Goal: Browse casually

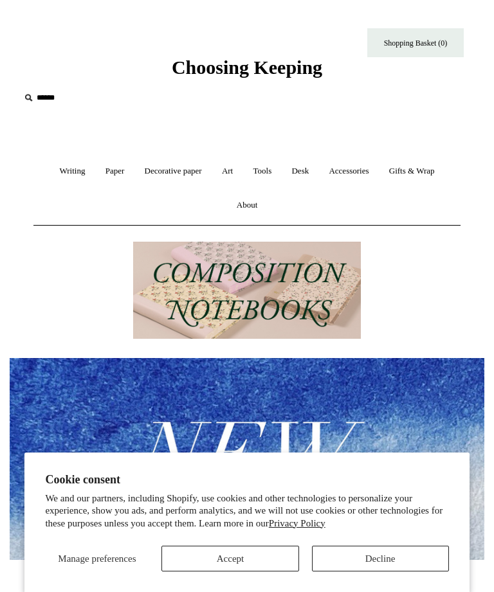
click at [245, 558] on button "Accept" at bounding box center [229, 559] width 137 height 26
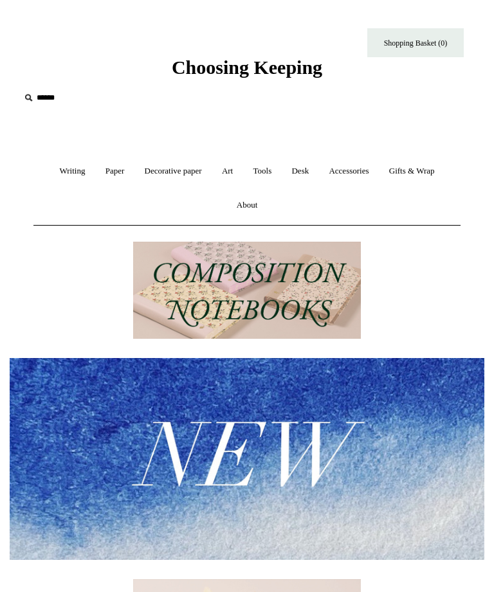
click at [359, 168] on link "Accessories +" at bounding box center [348, 171] width 58 height 34
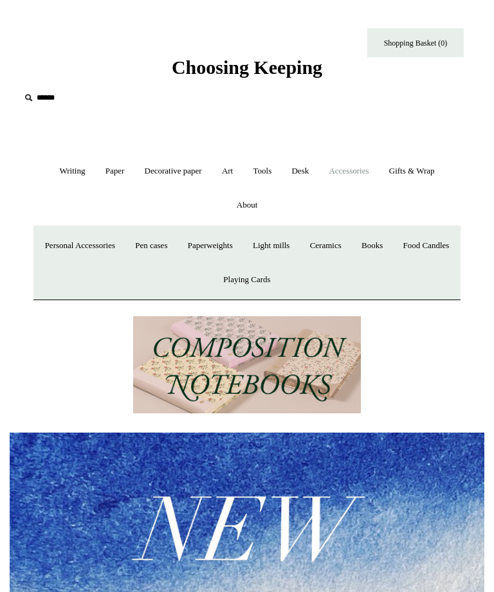
click at [110, 174] on link "Paper +" at bounding box center [114, 171] width 37 height 34
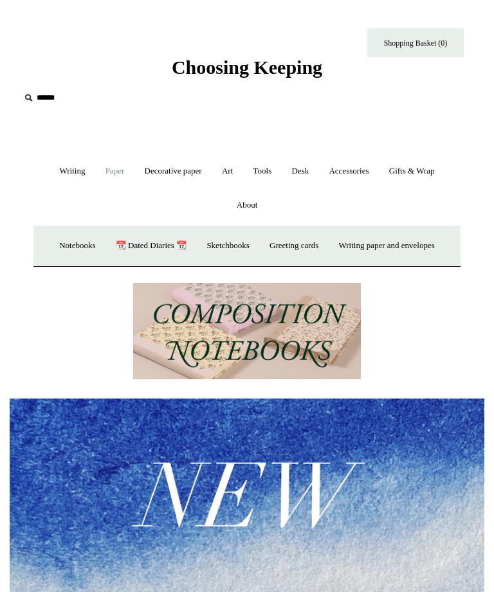
click at [67, 173] on link "Writing +" at bounding box center [72, 171] width 44 height 34
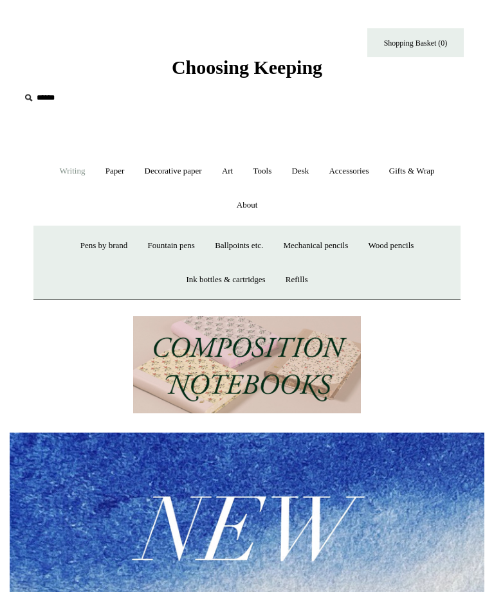
click at [120, 167] on link "Paper +" at bounding box center [114, 171] width 37 height 34
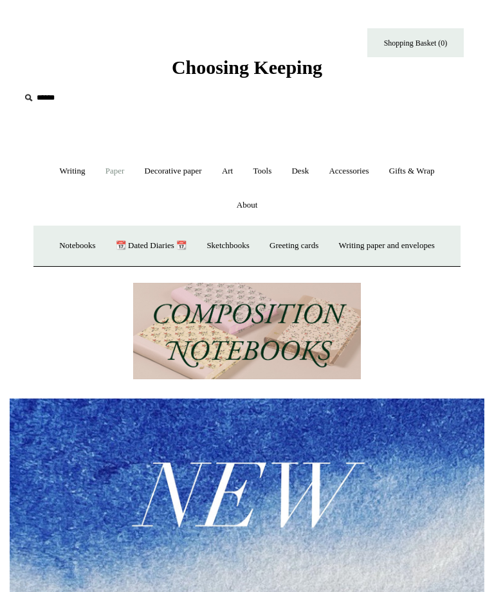
click at [67, 251] on link "Notebooks +" at bounding box center [77, 246] width 54 height 34
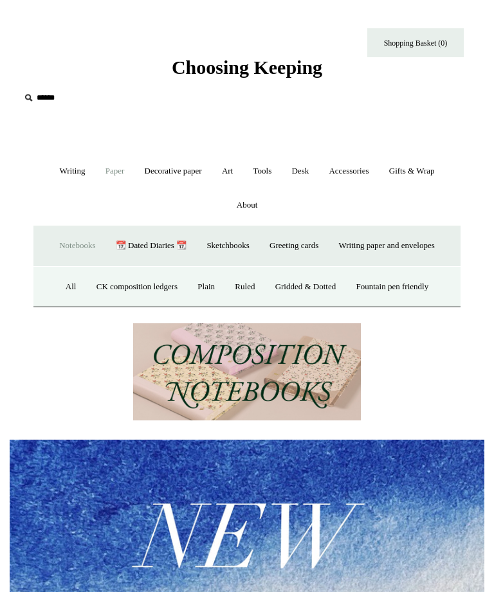
click at [247, 286] on link "Ruled" at bounding box center [245, 287] width 38 height 34
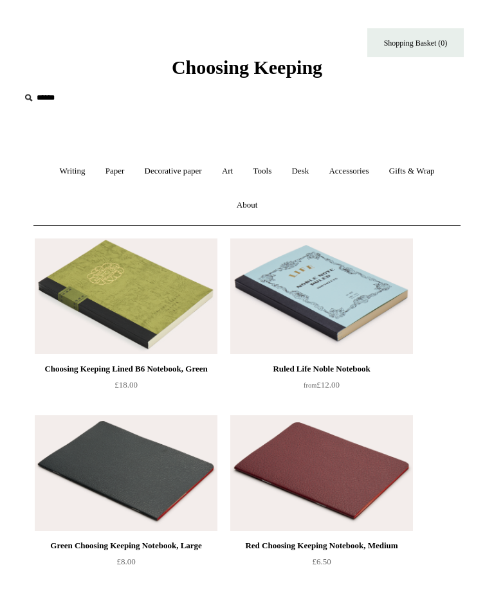
click at [303, 172] on link "Desk +" at bounding box center [299, 171] width 35 height 34
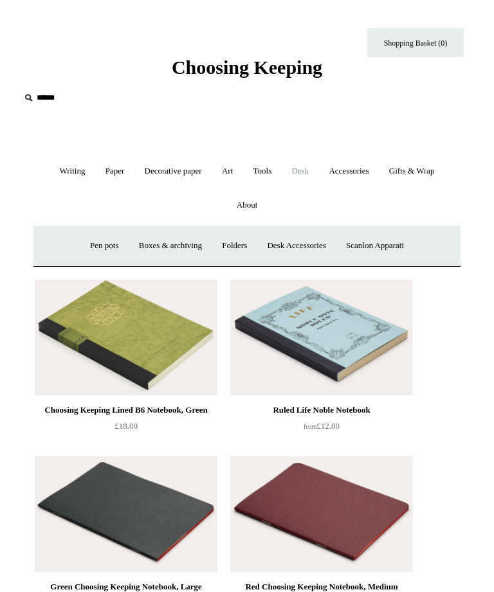
click at [301, 242] on link "Desk Accessories" at bounding box center [296, 246] width 76 height 34
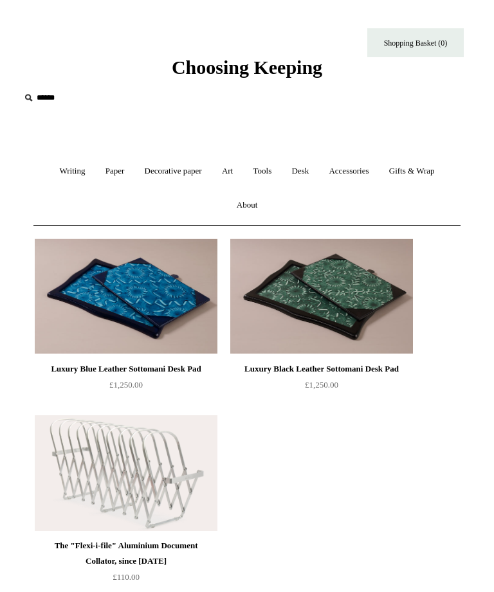
click at [307, 168] on link "Desk +" at bounding box center [299, 171] width 35 height 34
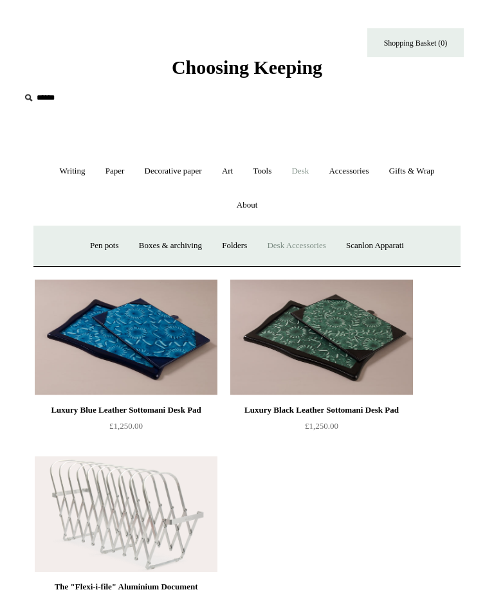
click at [184, 242] on link "Boxes & archiving" at bounding box center [170, 246] width 81 height 34
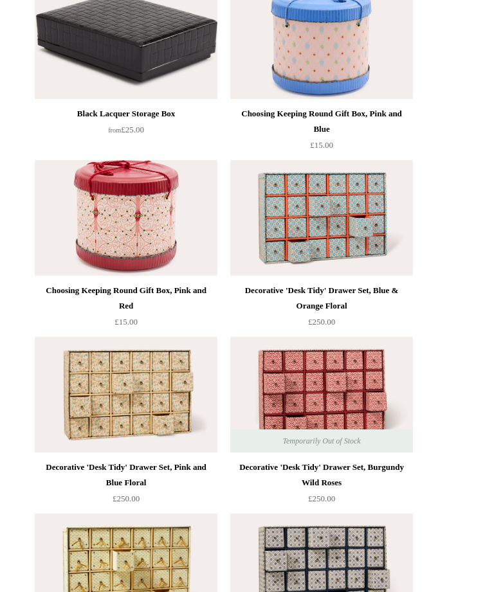
scroll to position [2552, 0]
click at [150, 222] on img at bounding box center [126, 219] width 183 height 116
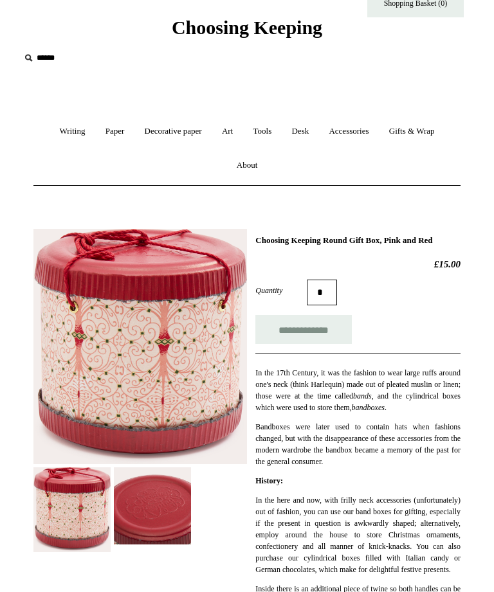
scroll to position [33, 0]
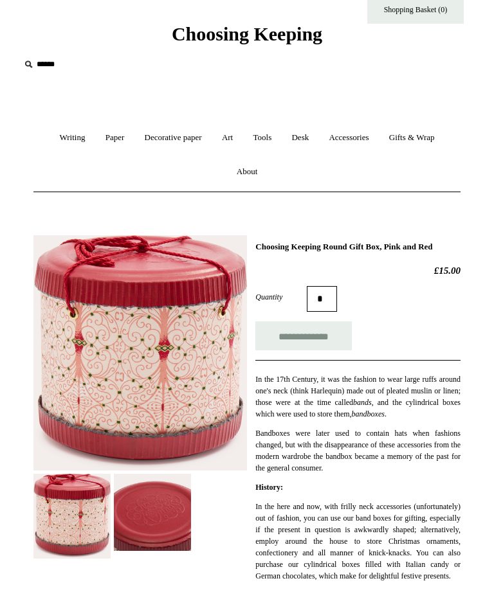
click at [442, 134] on link "Gifts & Wrap +" at bounding box center [412, 138] width 64 height 34
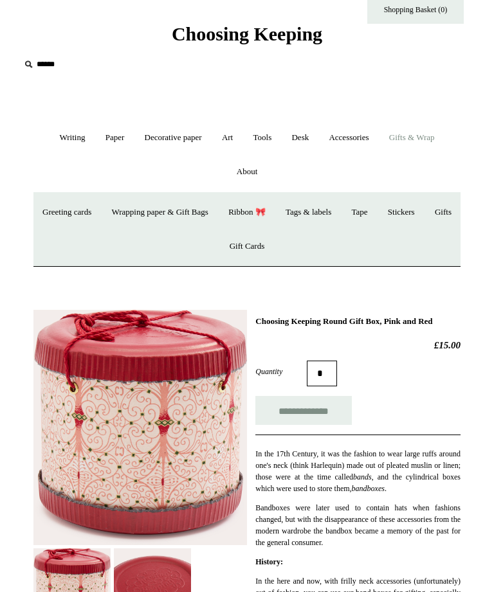
click at [426, 229] on link "Gifts +" at bounding box center [443, 212] width 35 height 34
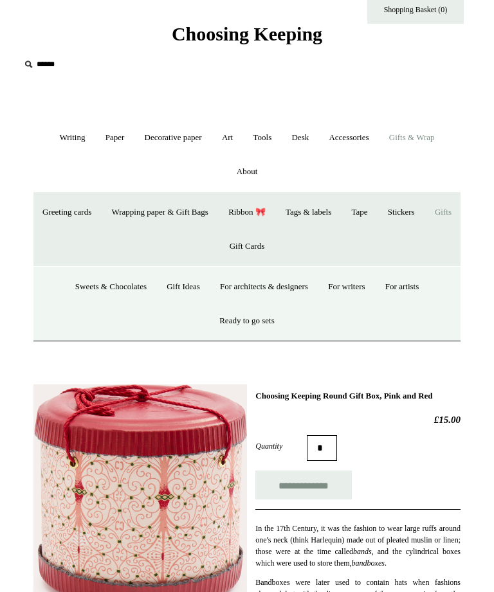
click at [186, 290] on link "Gift Ideas" at bounding box center [182, 287] width 51 height 34
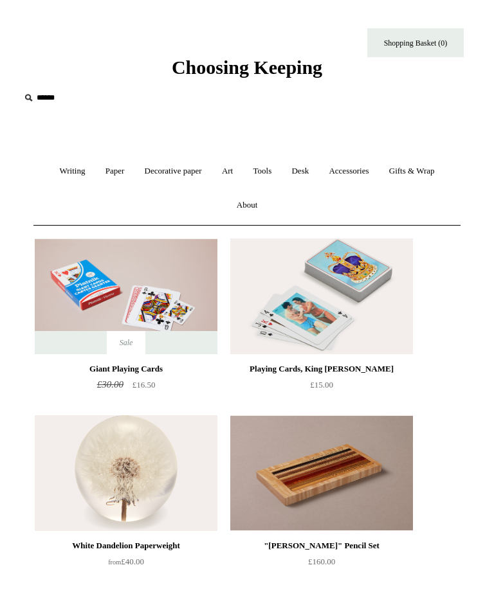
click at [144, 473] on img at bounding box center [126, 473] width 183 height 116
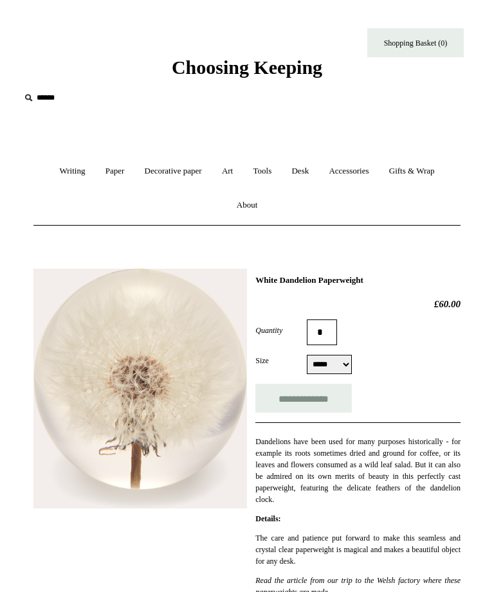
click at [190, 177] on link "Decorative paper +" at bounding box center [173, 171] width 75 height 34
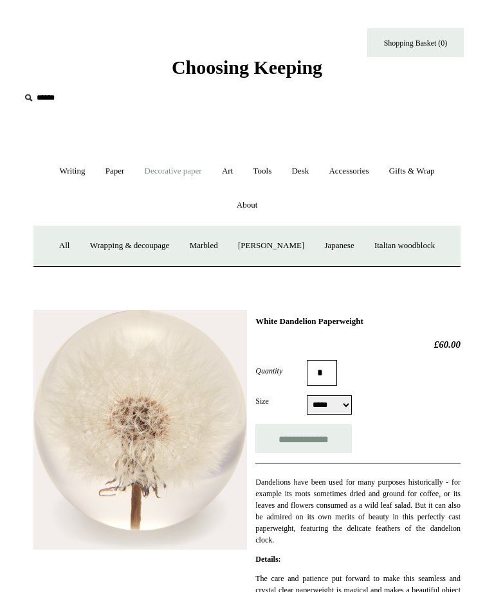
click at [205, 247] on link "Marbled" at bounding box center [204, 246] width 46 height 34
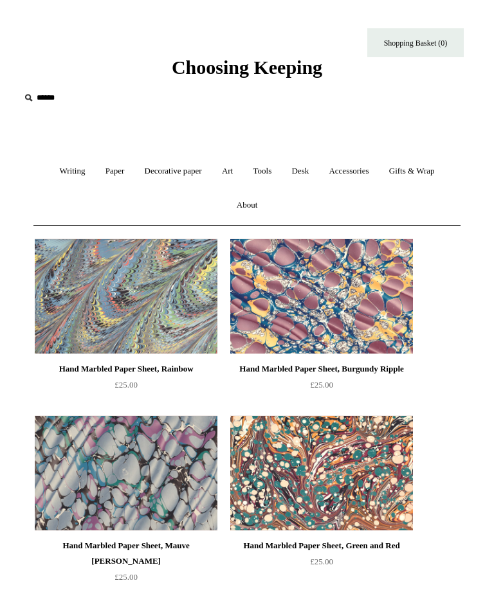
click at [367, 169] on link "Accessories +" at bounding box center [348, 171] width 58 height 34
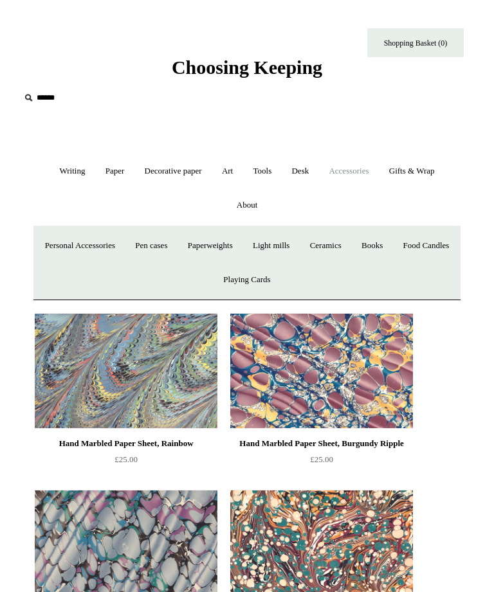
click at [350, 245] on link "Ceramics +" at bounding box center [325, 246] width 49 height 34
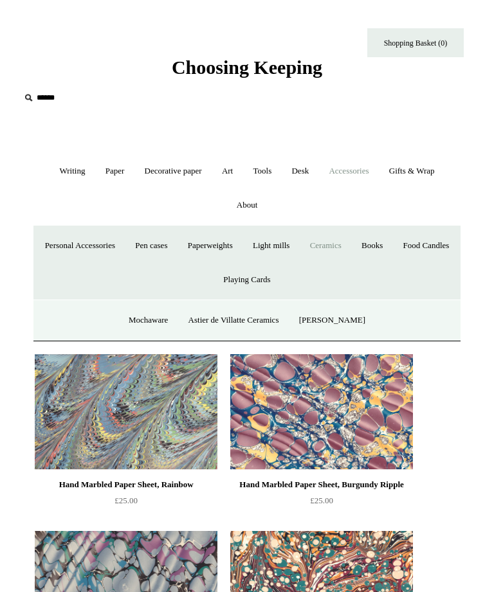
click at [156, 319] on link "Mochaware" at bounding box center [148, 320] width 57 height 34
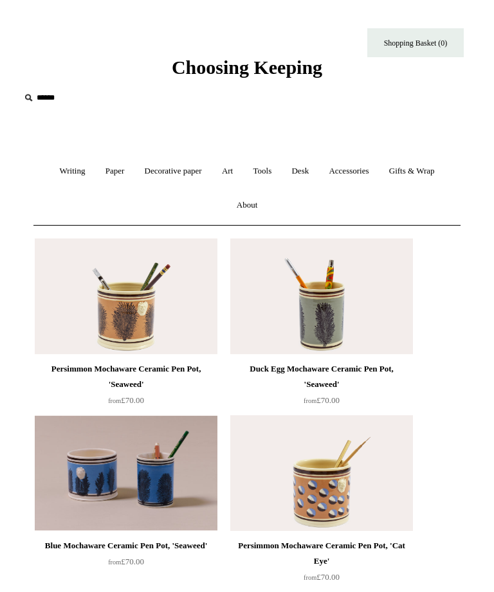
click at [360, 173] on link "Accessories +" at bounding box center [348, 171] width 58 height 34
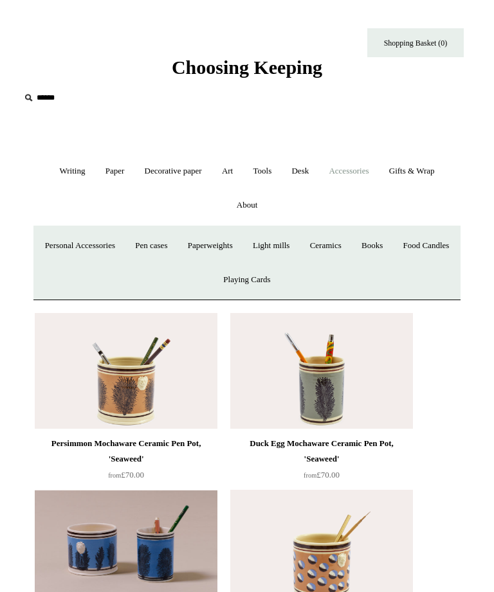
click at [350, 242] on link "Ceramics +" at bounding box center [325, 246] width 49 height 34
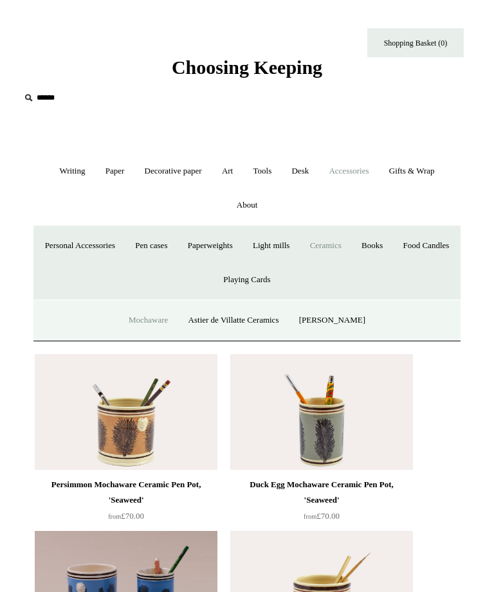
click at [267, 317] on link "Astier de Villatte Ceramics" at bounding box center [233, 320] width 109 height 34
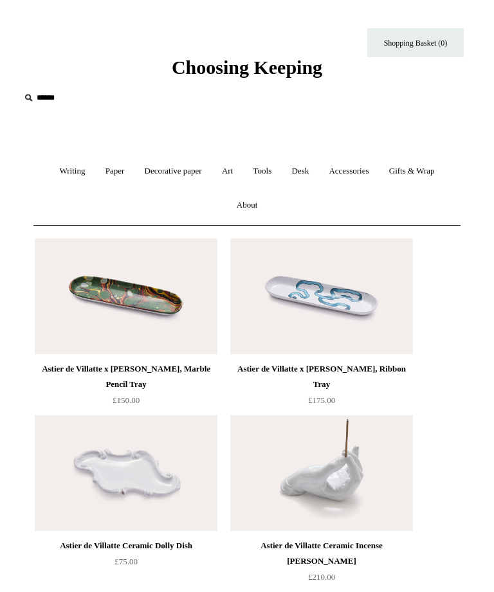
click at [364, 172] on link "Accessories +" at bounding box center [348, 171] width 58 height 34
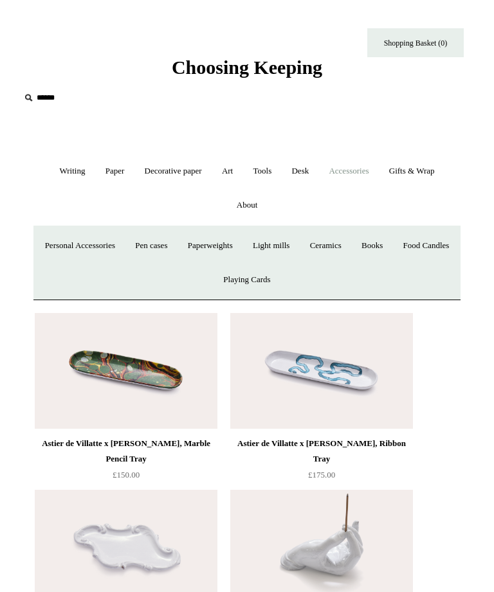
click at [350, 243] on link "Ceramics +" at bounding box center [325, 246] width 49 height 34
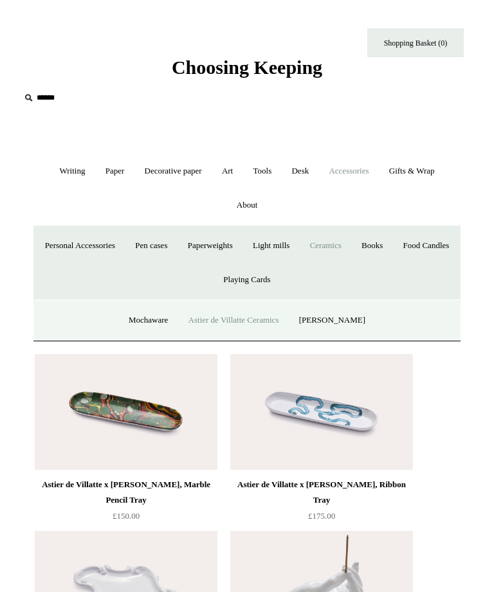
click at [350, 314] on link "[PERSON_NAME]" at bounding box center [332, 320] width 84 height 34
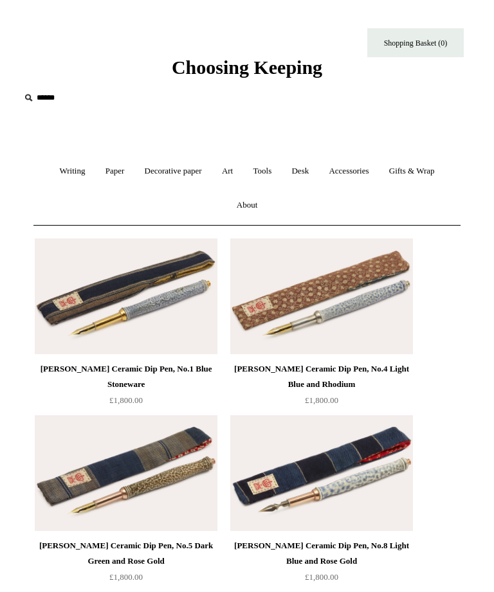
click at [364, 174] on link "Accessories +" at bounding box center [348, 171] width 58 height 34
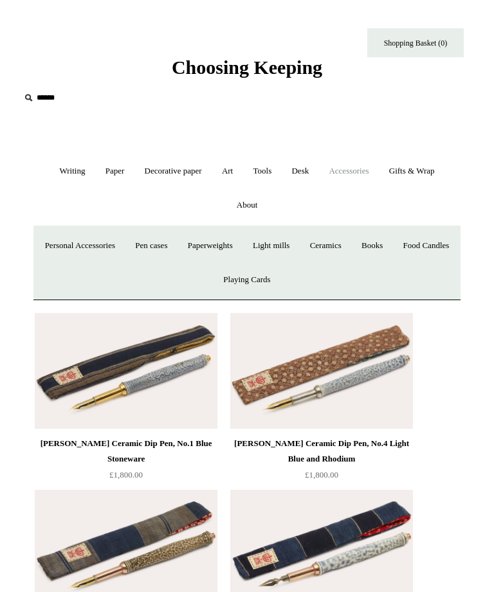
click at [116, 242] on link "Personal Accessories +" at bounding box center [80, 246] width 88 height 34
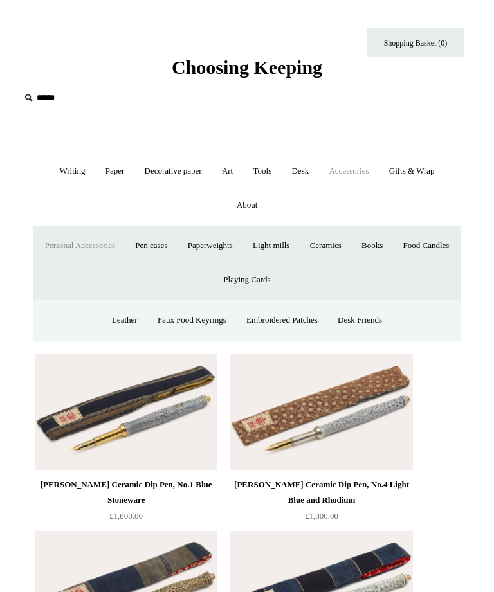
click at [379, 325] on link "Desk Friends" at bounding box center [359, 320] width 62 height 34
